Goal: Transaction & Acquisition: Purchase product/service

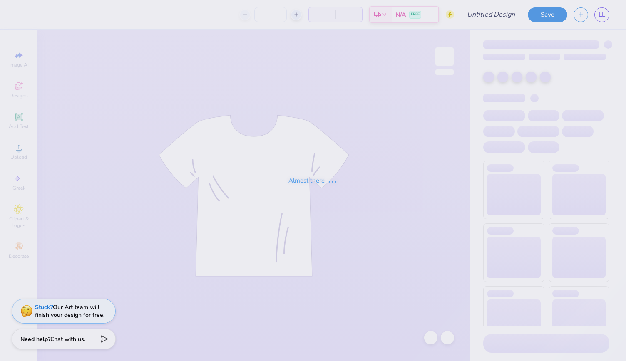
type input "Cru merch"
type input "12"
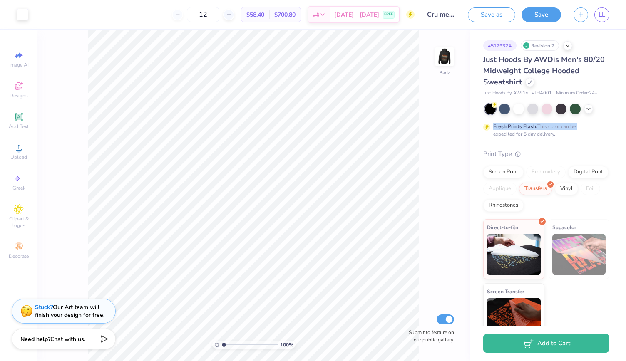
drag, startPoint x: 626, startPoint y: 114, endPoint x: 625, endPoint y: 92, distance: 22.5
click at [625, 92] on div "# 512932A Revision 2 Just Hoods By AWDis Men's 80/20 Midweight College Hooded S…" at bounding box center [548, 178] width 156 height 296
click at [600, 114] on div "Fresh Prints Flash: This color can be expedited for 5 day delivery." at bounding box center [546, 121] width 126 height 34
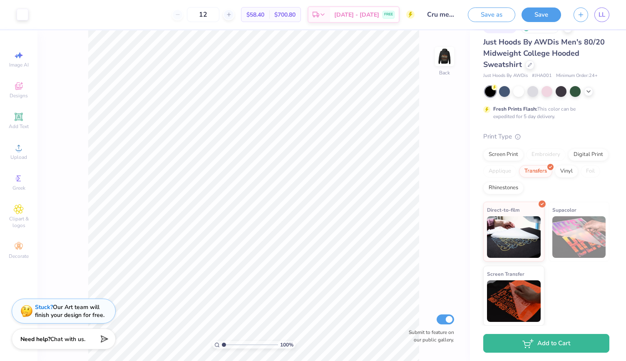
drag, startPoint x: 626, startPoint y: 172, endPoint x: 610, endPoint y: 151, distance: 25.8
click at [610, 151] on div "# 512932A Revision 2 Just Hoods By AWDis Men's 80/20 Midweight College Hooded S…" at bounding box center [548, 178] width 156 height 296
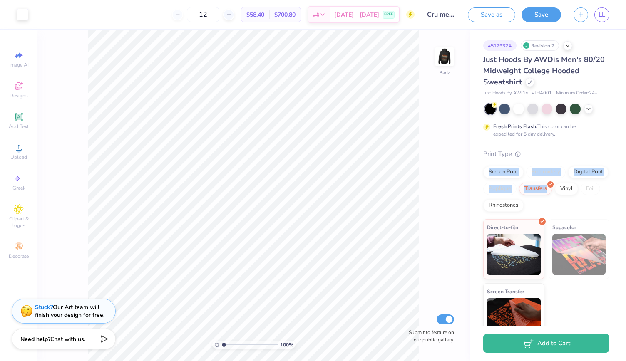
click at [598, 157] on div "Print Type" at bounding box center [546, 154] width 126 height 10
click at [517, 172] on div "Screen Print" at bounding box center [503, 171] width 40 height 12
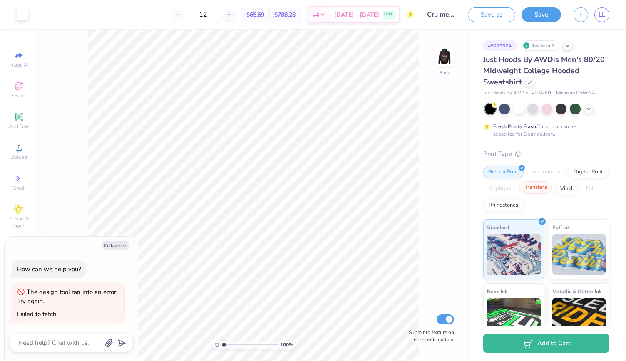
click at [552, 186] on div "Transfers" at bounding box center [535, 188] width 33 height 12
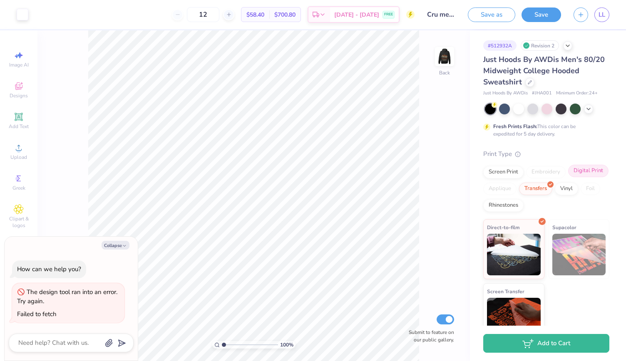
click at [568, 177] on div "Digital Print" at bounding box center [588, 171] width 40 height 12
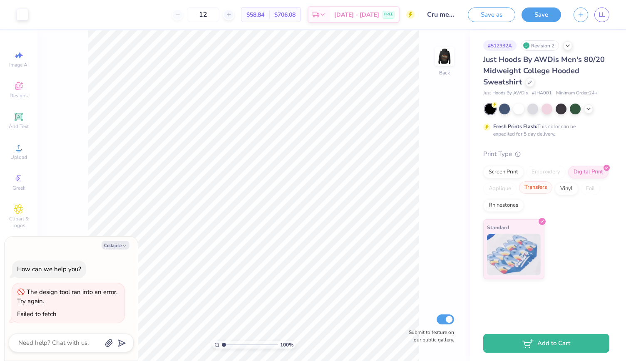
click at [537, 188] on div "Transfers" at bounding box center [535, 188] width 33 height 12
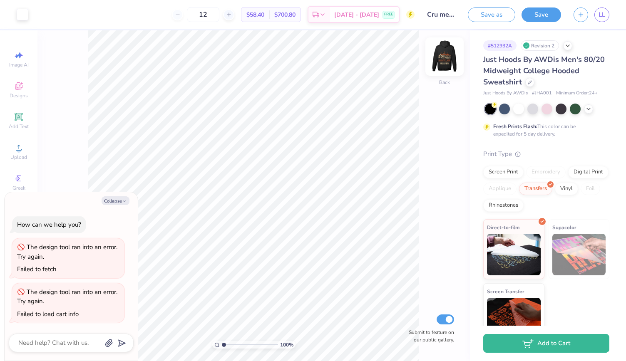
click at [450, 54] on img at bounding box center [444, 56] width 33 height 33
click at [499, 171] on div "Screen Print" at bounding box center [503, 171] width 40 height 12
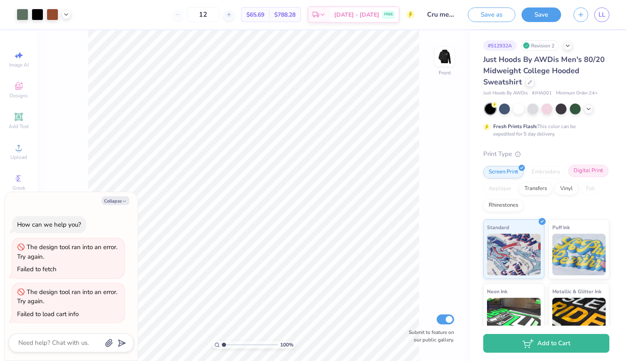
click at [568, 177] on div "Digital Print" at bounding box center [588, 171] width 40 height 12
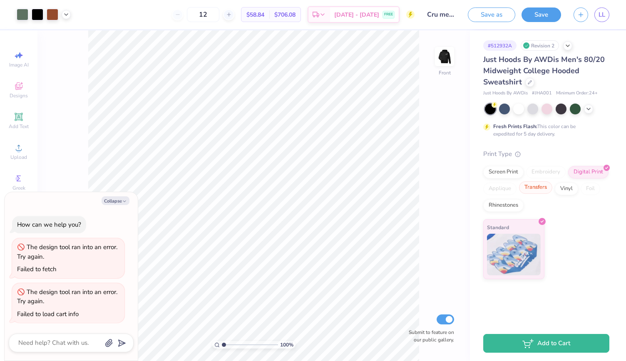
click at [535, 190] on div "Transfers" at bounding box center [535, 188] width 33 height 12
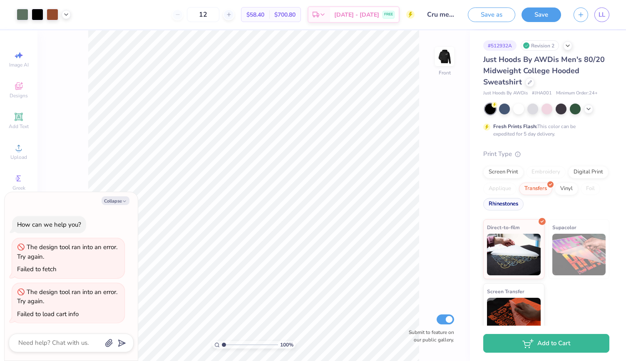
click at [524, 204] on div "Rhinestones" at bounding box center [503, 204] width 40 height 12
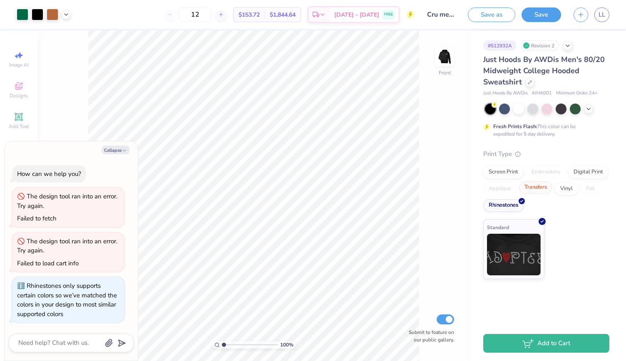
click at [538, 189] on div "Transfers" at bounding box center [535, 188] width 33 height 12
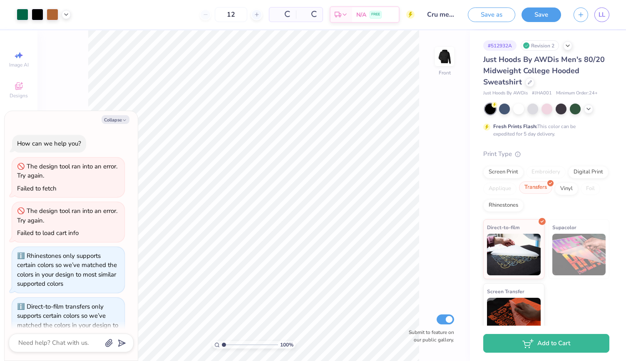
scroll to position [20, 0]
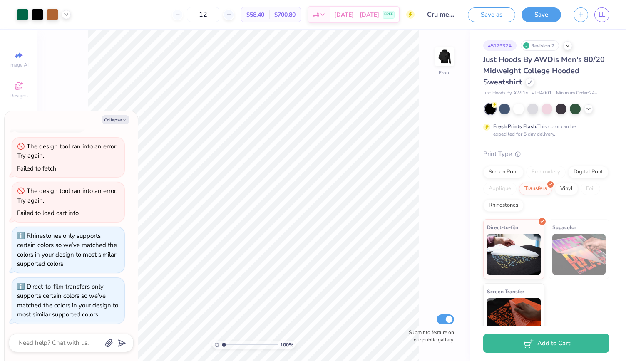
click at [506, 182] on div "Screen Print Embroidery Digital Print Applique Transfers Vinyl Foil Rhinestones" at bounding box center [546, 189] width 126 height 46
click at [568, 177] on div "Digital Print" at bounding box center [588, 171] width 40 height 12
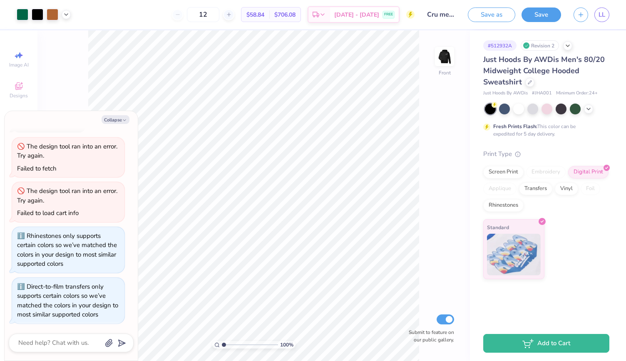
click at [549, 50] on div "Revision 2" at bounding box center [540, 45] width 38 height 10
click at [569, 45] on icon at bounding box center [568, 45] width 7 height 7
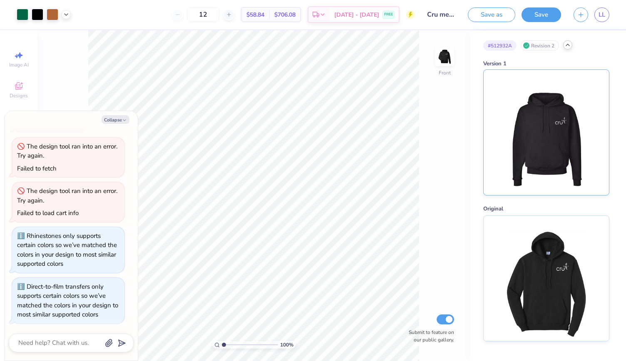
click at [560, 108] on img at bounding box center [546, 132] width 103 height 125
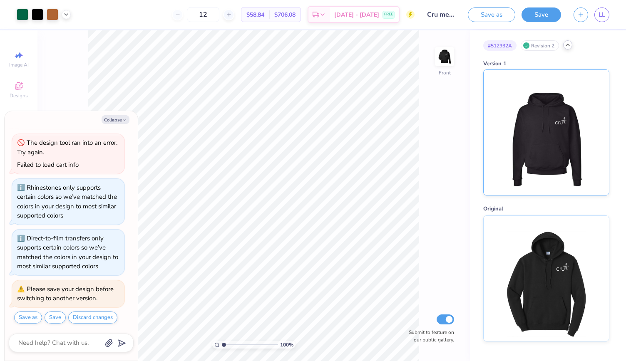
click at [560, 108] on img at bounding box center [546, 132] width 103 height 125
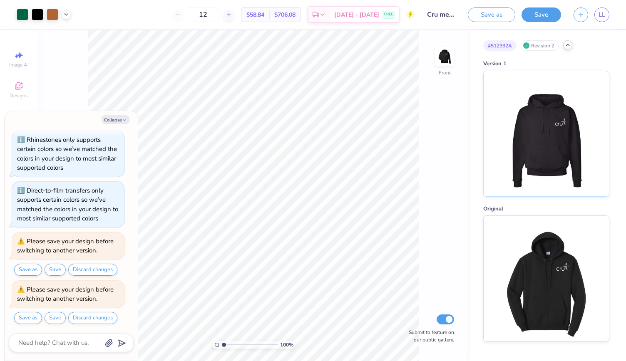
click at [570, 45] on icon at bounding box center [568, 45] width 7 height 7
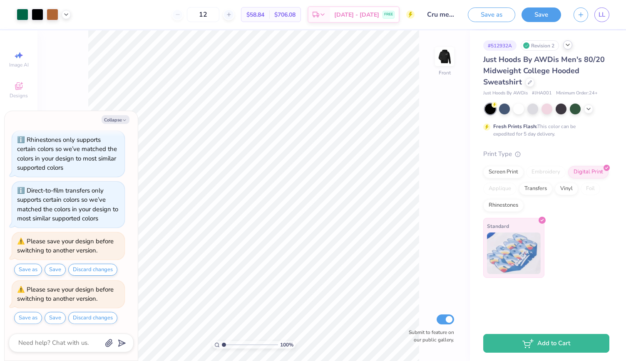
click at [527, 250] on img at bounding box center [514, 254] width 54 height 42
click at [592, 166] on div "Digital Print" at bounding box center [588, 171] width 40 height 12
type textarea "x"
